Goal: Information Seeking & Learning: Learn about a topic

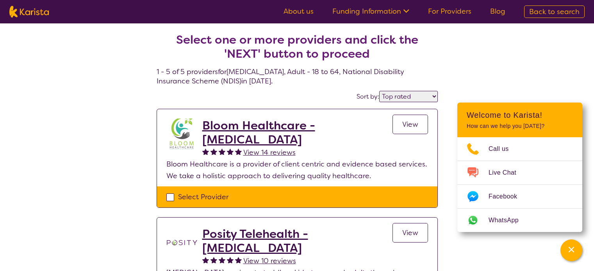
select select "by_score"
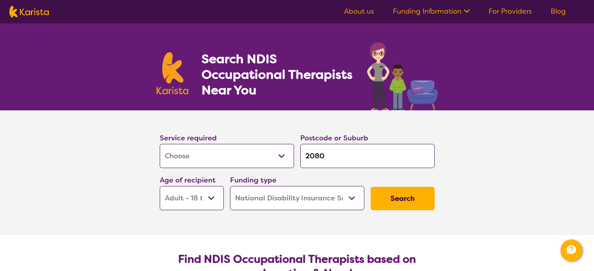
select select "[MEDICAL_DATA]"
select select "AD"
select select "NDIS"
select select "[MEDICAL_DATA]"
select select "AD"
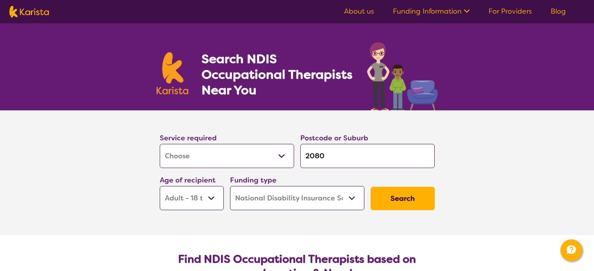
select select "NDIS"
